Goal: Register for event/course

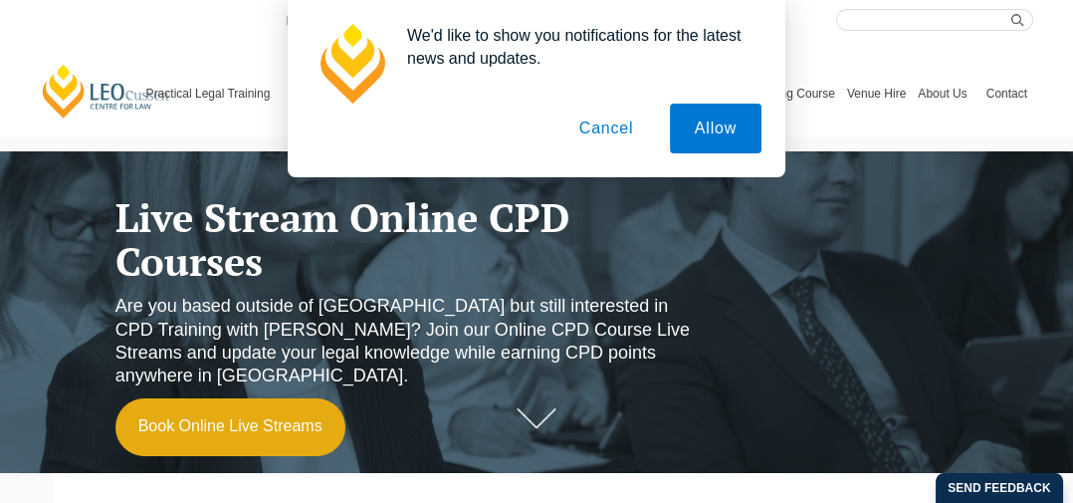
click at [607, 126] on button "Cancel" at bounding box center [607, 129] width 105 height 50
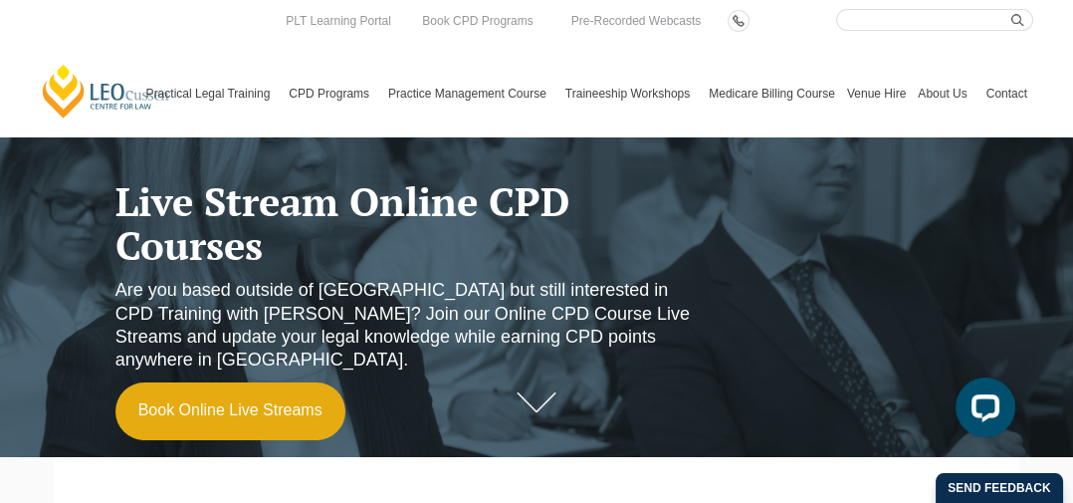
scroll to position [28, 0]
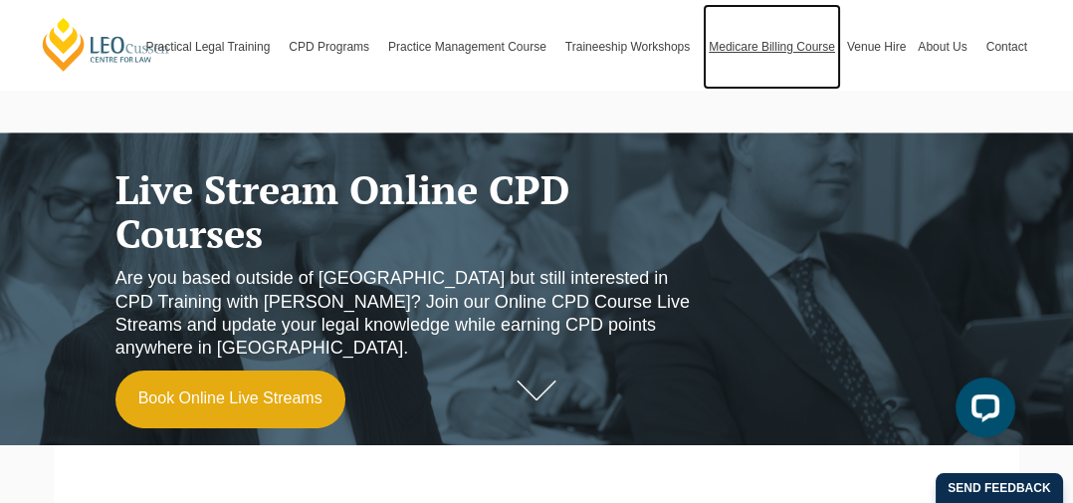
click at [782, 56] on link "Medicare Billing Course" at bounding box center [772, 47] width 138 height 86
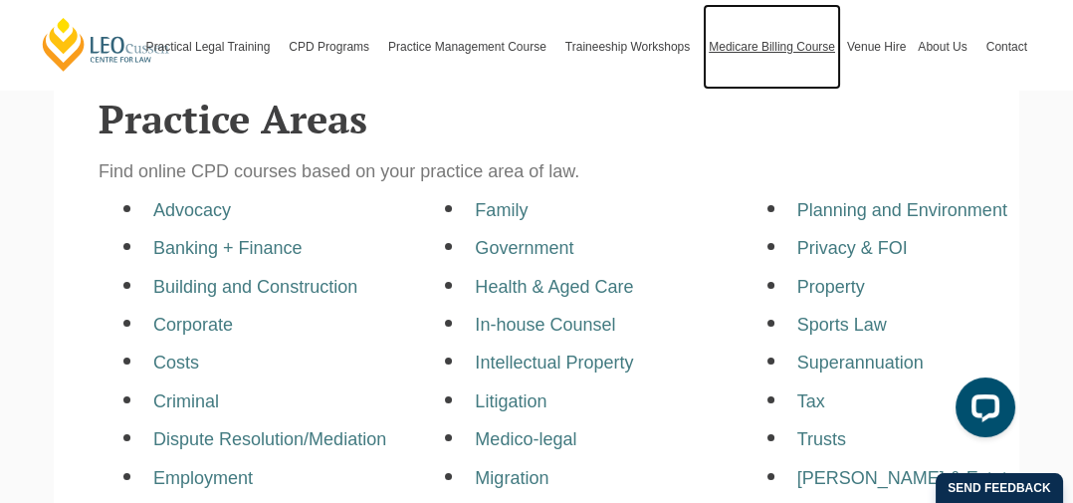
scroll to position [432, 0]
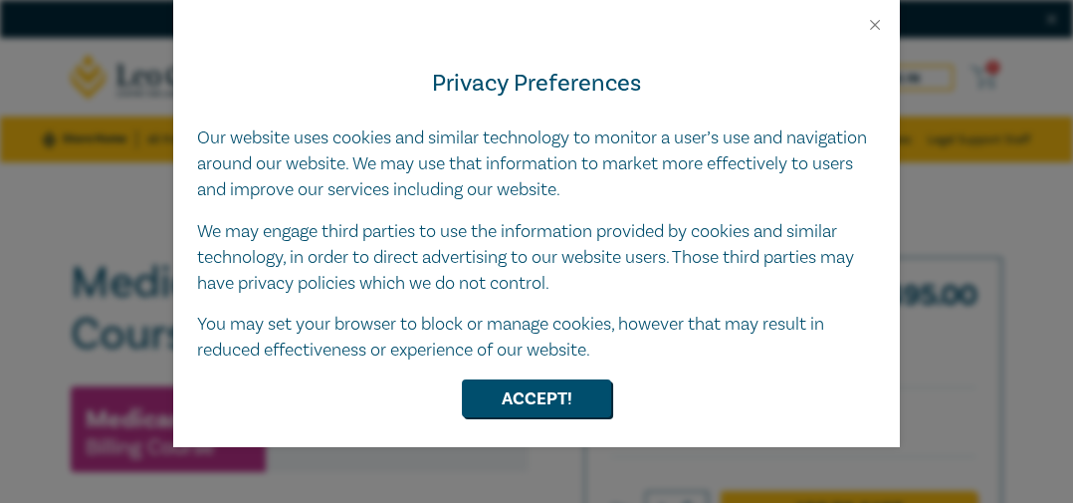
click at [552, 428] on div "Privacy Preferences Our website uses cookies and similar technology to monitor …" at bounding box center [536, 240] width 727 height 413
click at [867, 35] on div "Privacy Preferences Our website uses cookies and similar technology to monitor …" at bounding box center [536, 240] width 727 height 413
click at [872, 24] on button "Close" at bounding box center [875, 25] width 18 height 18
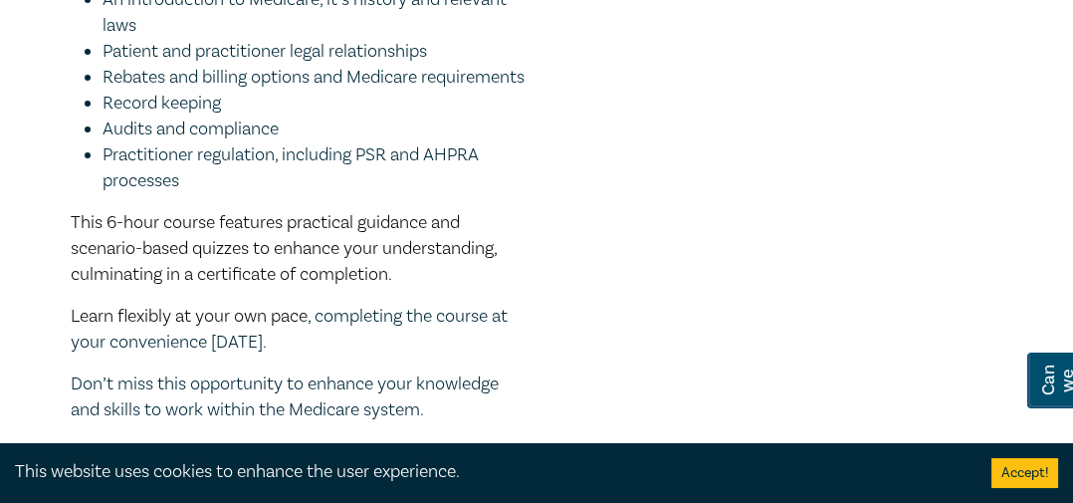
scroll to position [731, 0]
